Goal: Obtain resource: Download file/media

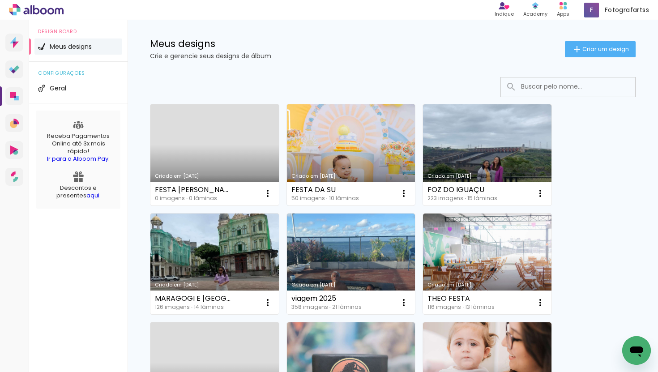
scroll to position [99, 0]
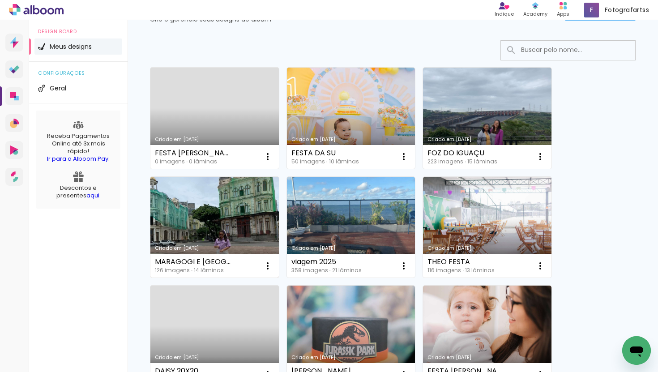
click at [259, 222] on link "Criado em [DATE]" at bounding box center [214, 227] width 129 height 101
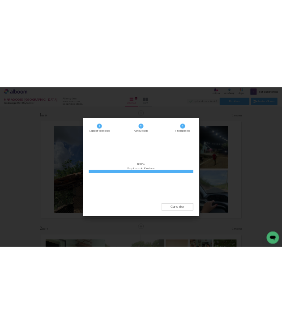
scroll to position [3714, 0]
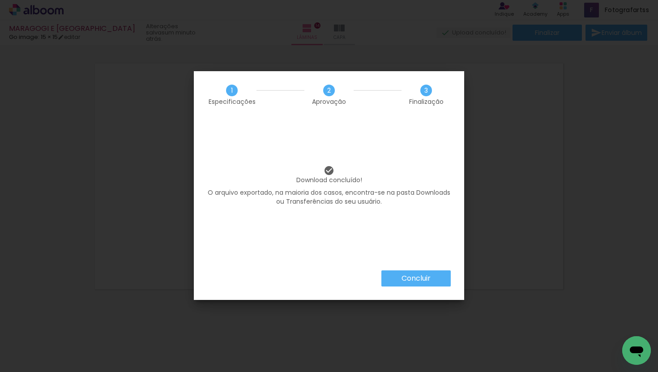
click at [419, 273] on paper-button "Concluir" at bounding box center [415, 278] width 69 height 16
